Goal: Transaction & Acquisition: Purchase product/service

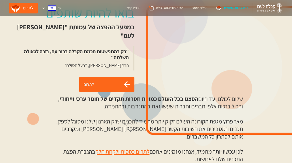
scroll to position [135, 0]
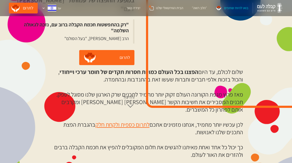
click at [120, 121] on div "בואו להיות שותפים במפעל ההפצה של עמותת "[PERSON_NAME] לעם" "רק בהתפשטות חכמת הק…" at bounding box center [146, 43] width 292 height 162
click at [115, 56] on link "לתרום" at bounding box center [106, 57] width 55 height 15
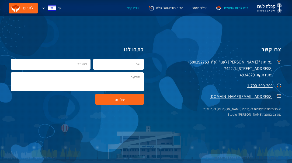
scroll to position [983, 0]
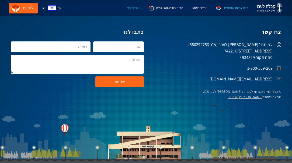
click at [19, 8] on link "לתרום" at bounding box center [23, 8] width 29 height 11
click at [237, 8] on div "בואו להיות שותפים" at bounding box center [236, 7] width 24 height 5
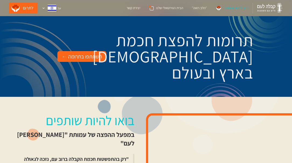
click at [97, 57] on div "השתתפו בתרומה ←" at bounding box center [82, 56] width 40 height 9
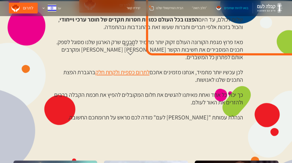
scroll to position [189, 0]
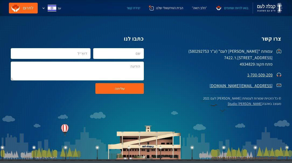
scroll to position [983, 0]
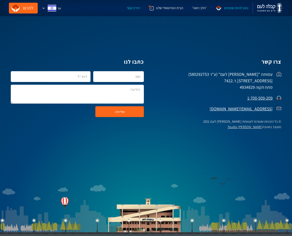
scroll to position [1128, 0]
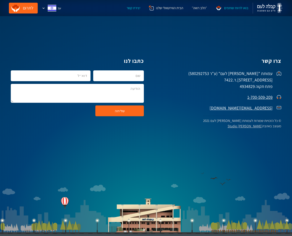
click at [182, 37] on footer "צרו קשר עמותת "בני ברוך - קבלה לעם" (ע"ר 580292753) רחוב רב״ש 12, ת.ד.7422 פתח …" at bounding box center [146, 118] width 292 height 236
